Goal: Task Accomplishment & Management: Manage account settings

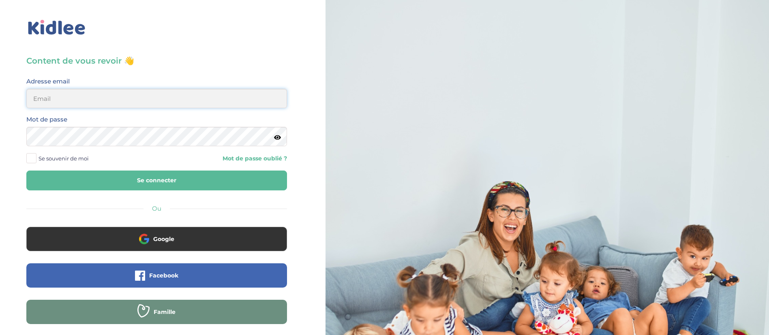
type input "dounya.khelassi@kidlee.fr"
click at [133, 180] on button "Se connecter" at bounding box center [156, 181] width 261 height 20
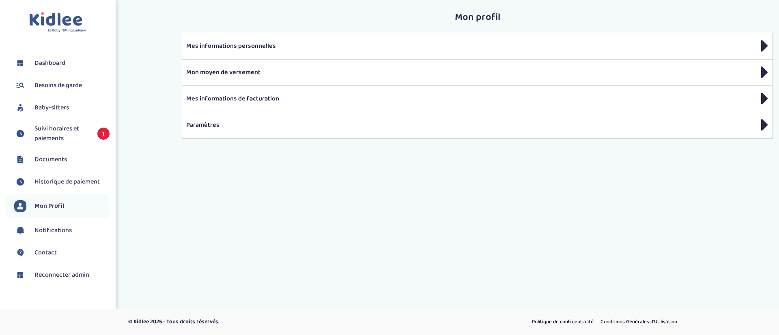
click at [82, 131] on span "Suivi horaires et paiements" at bounding box center [61, 133] width 55 height 19
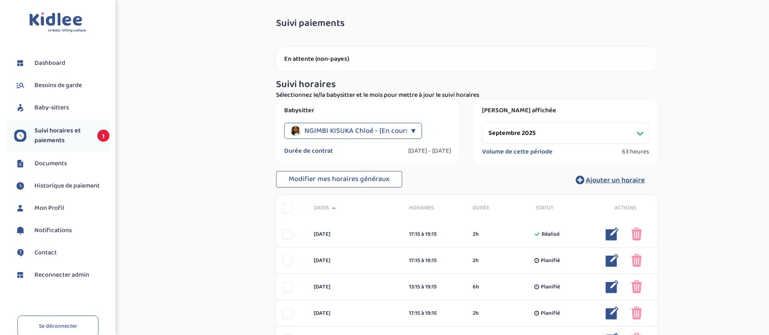
select select "septembre 2025"
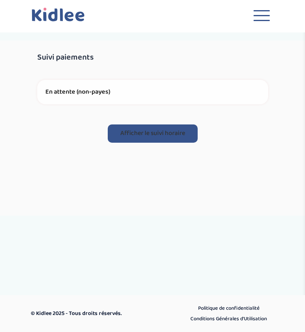
click at [183, 133] on button "Afficher le suivi horaire" at bounding box center [153, 133] width 90 height 18
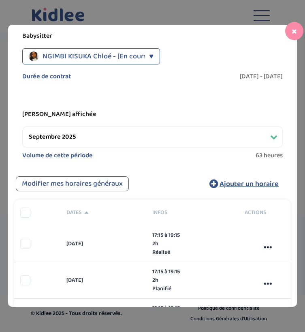
scroll to position [24, 0]
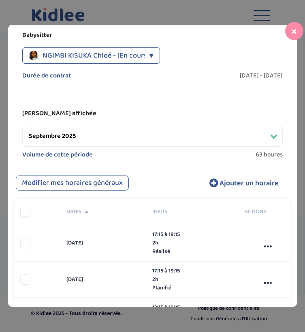
click at [230, 142] on select "Filtrer par mois septembre 2025 octobre 2025 novembre 2025 décembre 2025 janvie…" at bounding box center [152, 136] width 261 height 21
click at [234, 106] on div "Période affichée Filtrer par mois septembre 2025 octobre 2025 novembre 2025 déc…" at bounding box center [152, 135] width 277 height 64
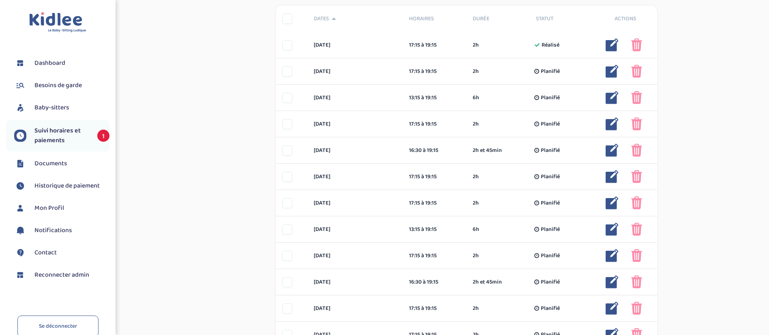
scroll to position [190, 0]
click at [67, 328] on link "Se déconnecter" at bounding box center [57, 326] width 81 height 21
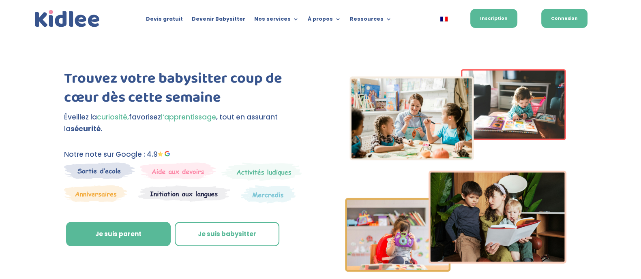
click at [554, 22] on link "Connexion" at bounding box center [564, 18] width 46 height 19
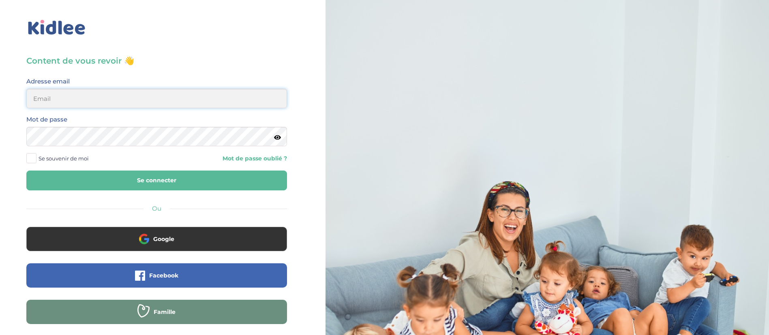
type input "[EMAIL_ADDRESS][DOMAIN_NAME]"
click at [220, 185] on button "Se connecter" at bounding box center [156, 181] width 261 height 20
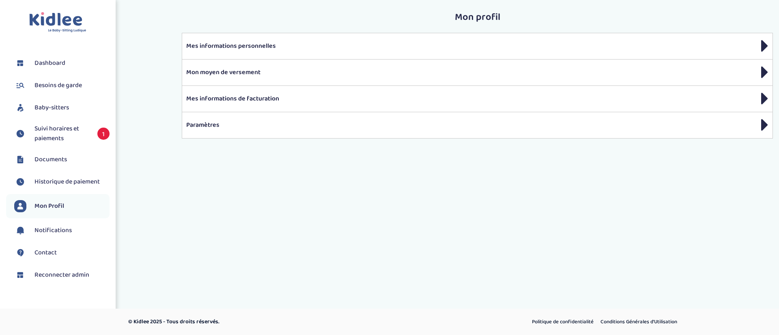
click at [81, 142] on span "Suivi horaires et paiements" at bounding box center [61, 133] width 55 height 19
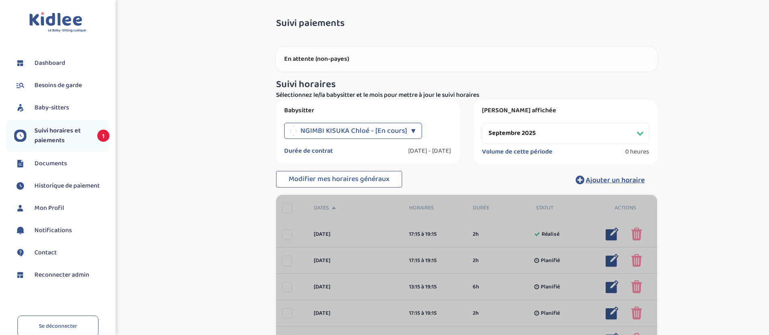
select select "septembre 2025"
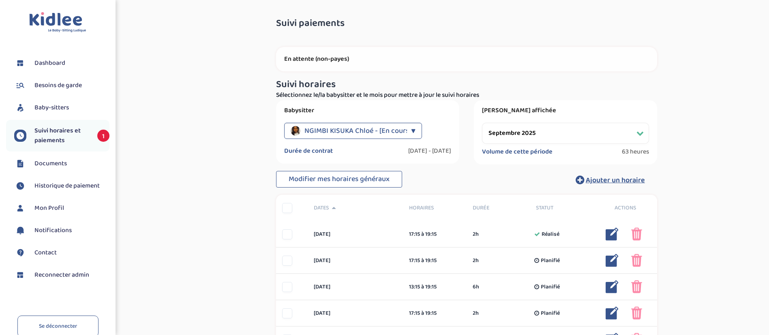
click at [541, 132] on select "Filtrer par mois septembre 2025 octobre 2025 novembre 2025 décembre 2025 janvie…" at bounding box center [565, 133] width 167 height 21
select select
click at [482, 123] on select "Filtrer par mois septembre 2025 octobre 2025 novembre 2025 décembre 2025 janvie…" at bounding box center [565, 133] width 167 height 21
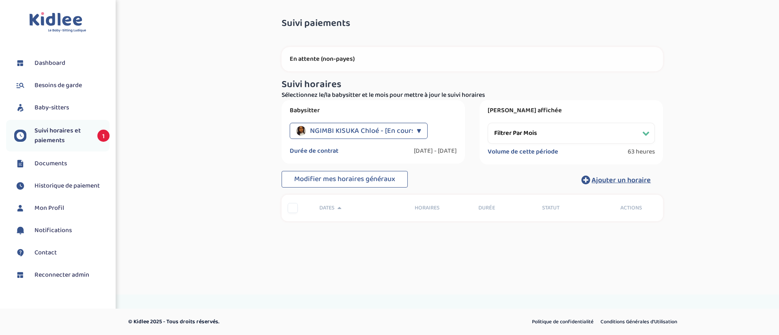
click at [541, 136] on select "Filtrer par mois septembre 2025 octobre 2025 novembre 2025 décembre 2025 janvie…" at bounding box center [570, 133] width 167 height 21
click at [244, 190] on div "Suivi paiements 7afkqqx6g3o9ff2v9GX9Hg99OaOaUlyRYhMCbq62 En attente (non-payes)…" at bounding box center [472, 130] width 601 height 236
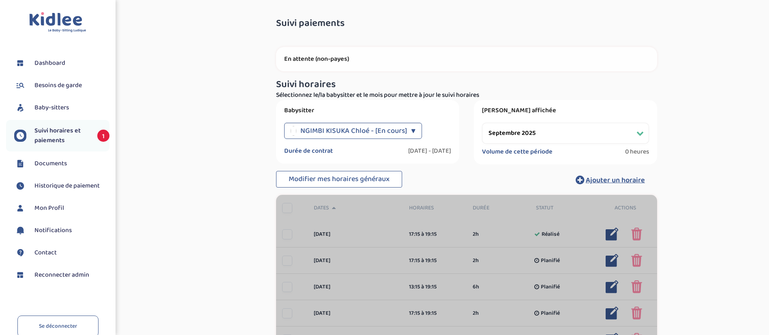
select select "septembre 2025"
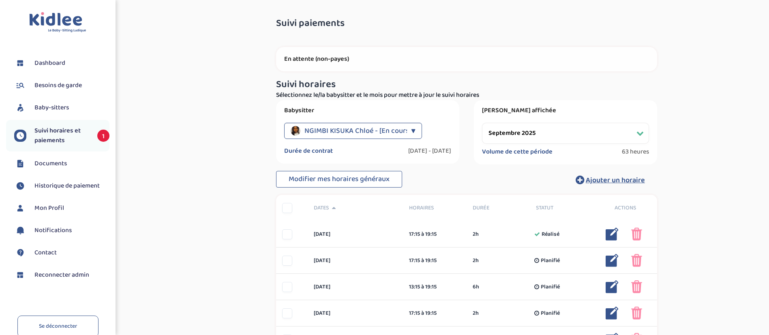
click at [536, 130] on select "Filtrer par mois septembre 2025 octobre 2025 novembre 2025 décembre 2025 janvie…" at bounding box center [565, 133] width 167 height 21
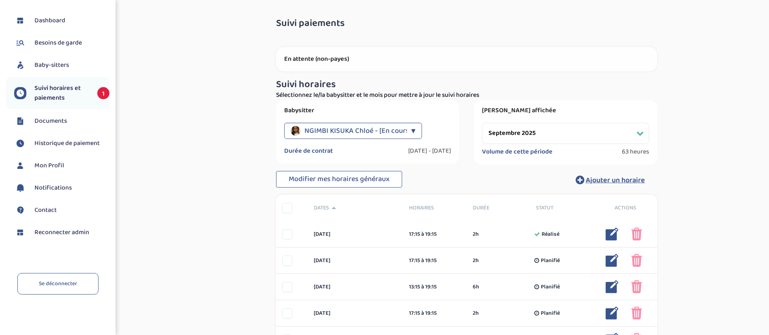
click at [77, 232] on span "Reconnecter admin" at bounding box center [61, 233] width 55 height 10
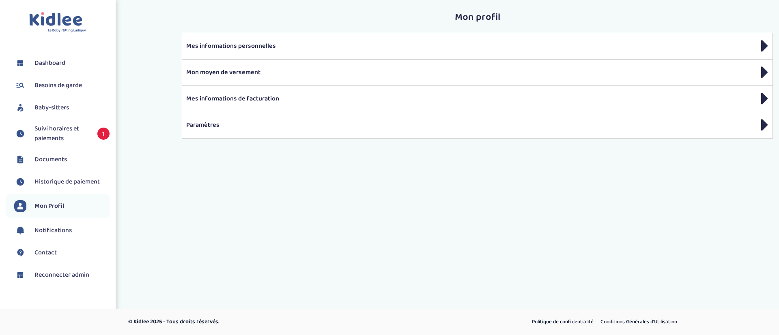
click at [82, 135] on span "Suivi horaires et paiements" at bounding box center [61, 133] width 55 height 19
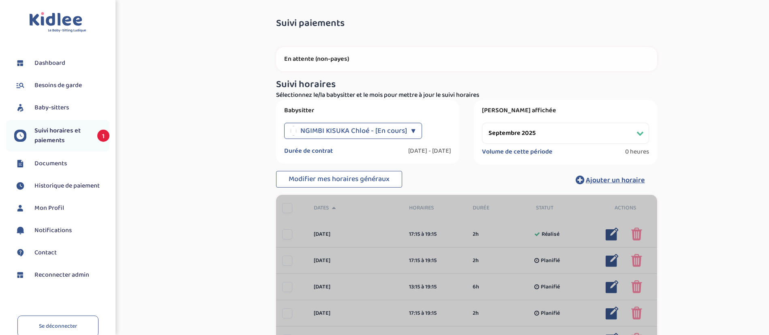
select select "septembre 2025"
click at [536, 131] on select "Filtrer par mois [DATE] [DATE] [DATE] [DATE] [DATE] [DATE] [DATE] [DATE] [DATE]…" at bounding box center [565, 133] width 167 height 21
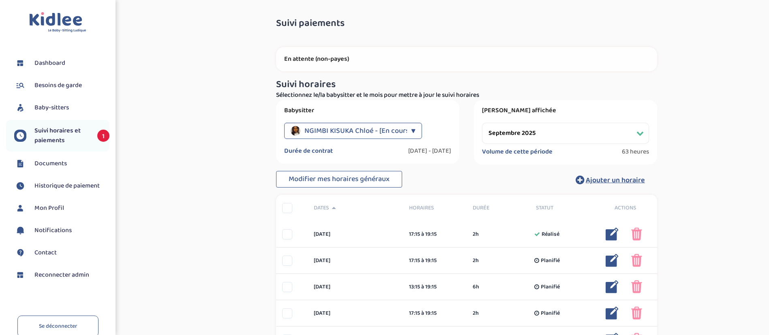
click at [79, 143] on span "Suivi horaires et paiements" at bounding box center [61, 135] width 55 height 19
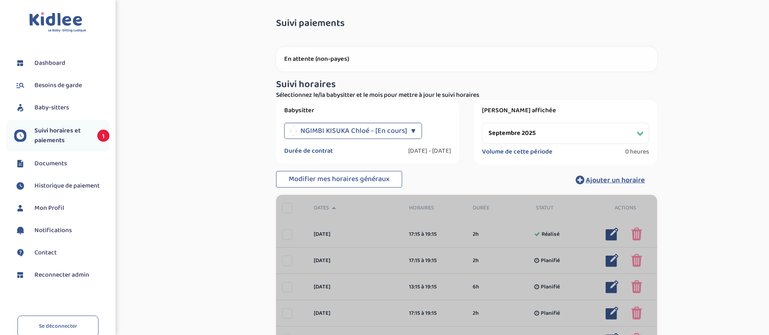
select select "septembre 2025"
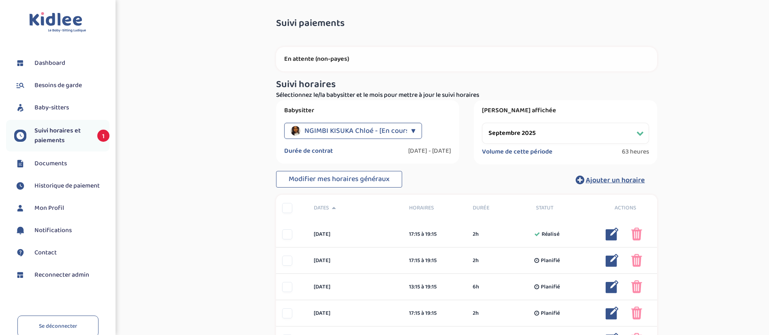
scroll to position [43, 0]
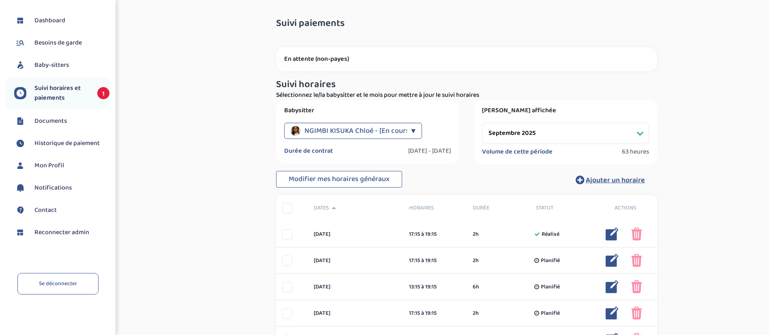
click at [59, 237] on span "Reconnecter admin" at bounding box center [61, 233] width 55 height 10
